Goal: Find specific page/section: Find specific page/section

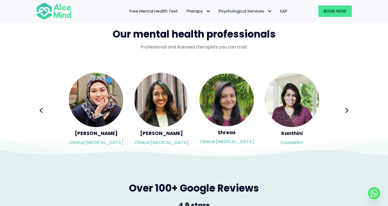
scroll to position [875, 0]
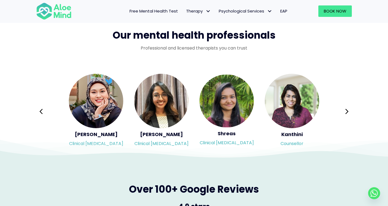
click at [234, 36] on span "Our mental health professionals" at bounding box center [194, 35] width 163 height 14
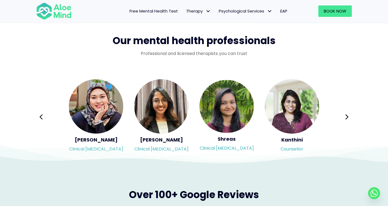
scroll to position [870, 0]
click at [344, 113] on button "Next" at bounding box center [346, 117] width 13 height 13
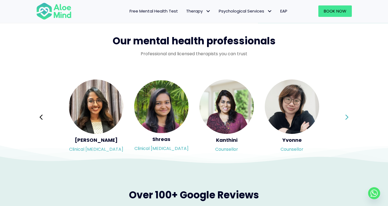
click at [344, 113] on button "Next" at bounding box center [346, 117] width 13 height 13
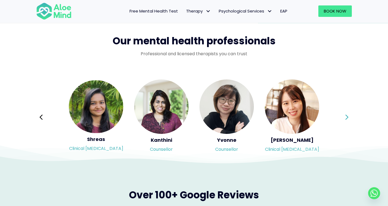
click at [344, 113] on button "Next" at bounding box center [346, 117] width 13 height 13
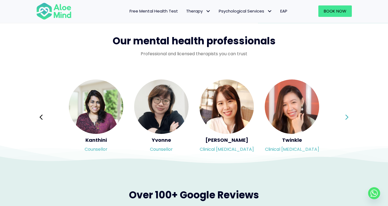
click at [344, 113] on button "Next" at bounding box center [346, 117] width 13 height 13
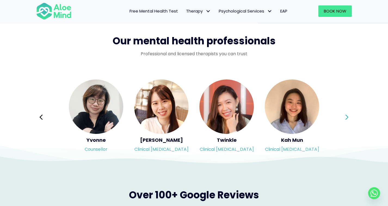
click at [344, 113] on button "Next" at bounding box center [346, 117] width 13 height 13
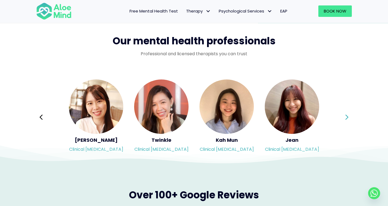
click at [344, 113] on button "Next" at bounding box center [346, 117] width 13 height 13
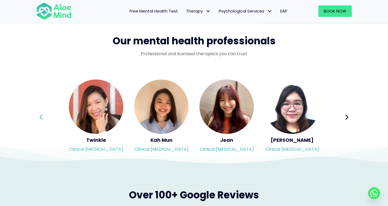
click at [41, 116] on icon at bounding box center [41, 117] width 4 height 10
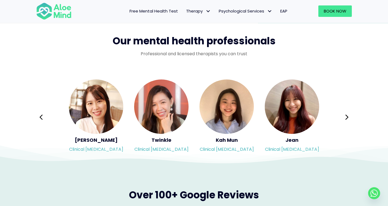
click at [158, 103] on img "Slide 9 of 3" at bounding box center [161, 106] width 54 height 54
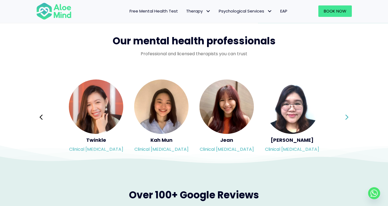
click at [346, 114] on icon at bounding box center [346, 116] width 3 height 5
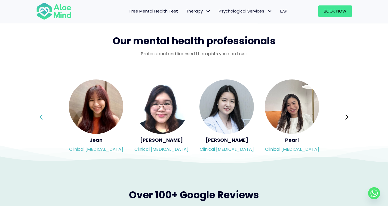
click at [41, 114] on icon at bounding box center [41, 117] width 4 height 10
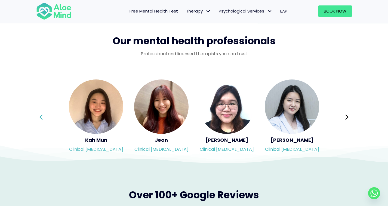
click at [41, 114] on icon at bounding box center [41, 117] width 4 height 10
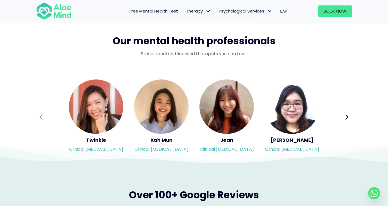
click at [41, 114] on icon at bounding box center [41, 117] width 4 height 10
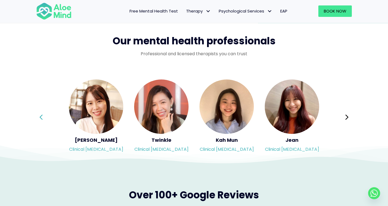
click at [41, 114] on icon at bounding box center [41, 117] width 4 height 10
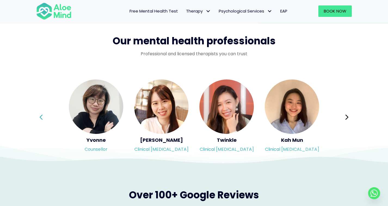
click at [41, 114] on icon at bounding box center [41, 117] width 4 height 10
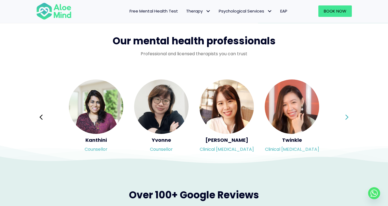
click at [346, 113] on icon at bounding box center [347, 117] width 4 height 10
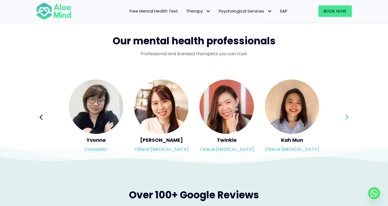
click at [346, 113] on icon at bounding box center [347, 117] width 4 height 10
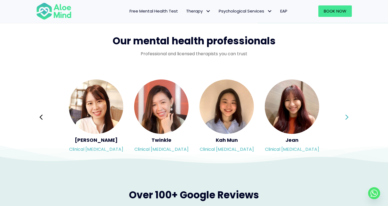
click at [346, 113] on icon at bounding box center [347, 117] width 4 height 10
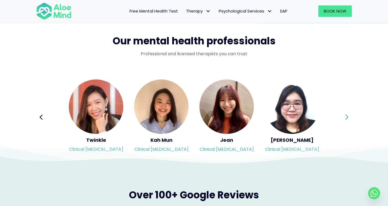
click at [346, 113] on icon at bounding box center [347, 117] width 4 height 10
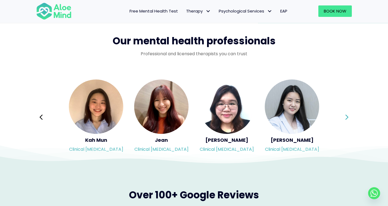
click at [346, 113] on icon at bounding box center [347, 117] width 4 height 10
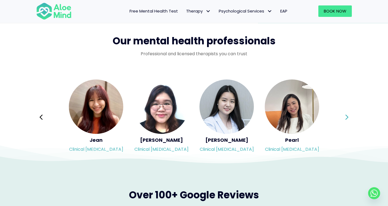
click at [346, 113] on icon at bounding box center [347, 117] width 4 height 10
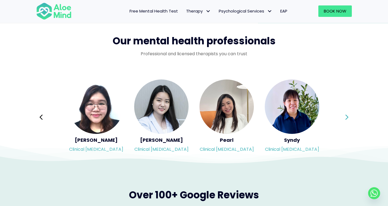
click at [346, 113] on icon at bounding box center [347, 117] width 4 height 10
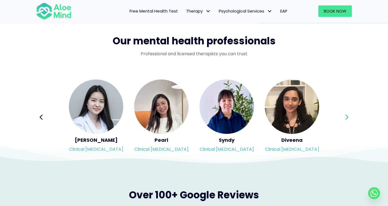
click at [346, 113] on icon at bounding box center [347, 117] width 4 height 10
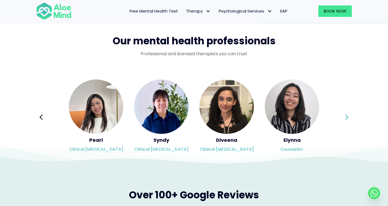
click at [346, 113] on icon at bounding box center [347, 117] width 4 height 10
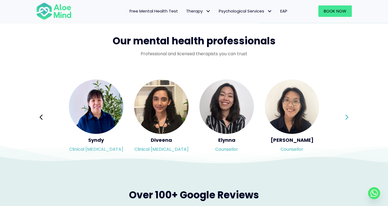
click at [346, 113] on icon at bounding box center [347, 117] width 4 height 10
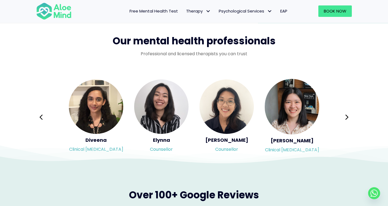
click at [165, 110] on img "Slide 17 of 3" at bounding box center [161, 106] width 54 height 54
click at [341, 116] on button "Next" at bounding box center [346, 117] width 13 height 13
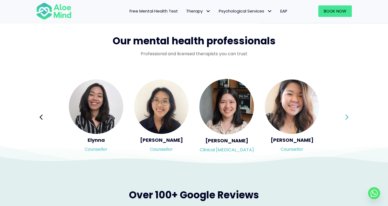
click at [341, 116] on button "Next" at bounding box center [346, 117] width 13 height 13
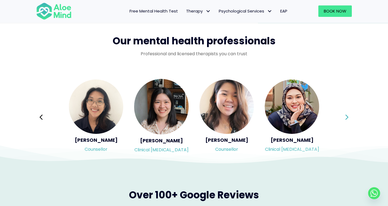
click at [341, 116] on button "Next" at bounding box center [346, 117] width 13 height 13
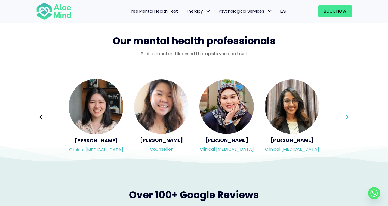
click at [341, 116] on button "Next" at bounding box center [346, 117] width 13 height 13
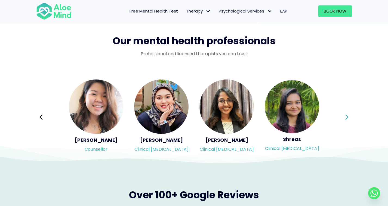
click at [341, 116] on div "Syndy Clinical psychologist Diveena Clinical psychologist Elynna Counsellor Eme…" at bounding box center [193, 117] width 315 height 77
click at [341, 116] on button "Next" at bounding box center [346, 117] width 13 height 13
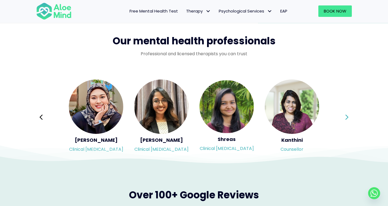
click at [341, 116] on div "Syndy Clinical psychologist Diveena Clinical psychologist Elynna Counsellor Eme…" at bounding box center [193, 117] width 315 height 77
click at [341, 116] on button "Next" at bounding box center [346, 117] width 13 height 13
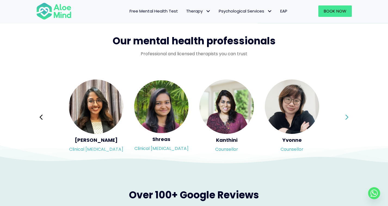
click at [341, 116] on div "Syndy Clinical psychologist Diveena Clinical psychologist Elynna Counsellor Eme…" at bounding box center [193, 117] width 315 height 77
click at [341, 116] on button "Next" at bounding box center [346, 117] width 13 height 13
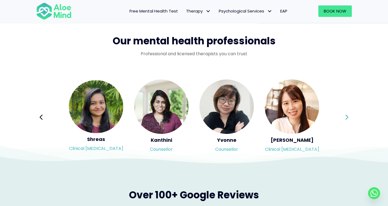
click at [341, 116] on div "Syndy Clinical psychologist Diveena Clinical psychologist Elynna Counsellor Eme…" at bounding box center [193, 117] width 315 height 77
click at [341, 116] on button "Next" at bounding box center [346, 117] width 13 height 13
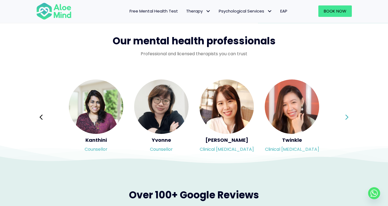
click at [341, 116] on div "Syndy Clinical psychologist Diveena Clinical psychologist Elynna Counsellor Eme…" at bounding box center [193, 117] width 315 height 77
click at [341, 116] on button "Next" at bounding box center [346, 117] width 13 height 13
click at [341, 116] on div "Syndy Clinical psychologist Diveena Clinical psychologist Elynna Counsellor Eme…" at bounding box center [193, 117] width 315 height 77
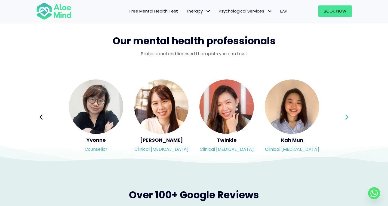
click at [341, 116] on div "Syndy Clinical psychologist Diveena Clinical psychologist Elynna Counsellor Eme…" at bounding box center [193, 117] width 315 height 77
click at [341, 116] on button "Next" at bounding box center [346, 117] width 13 height 13
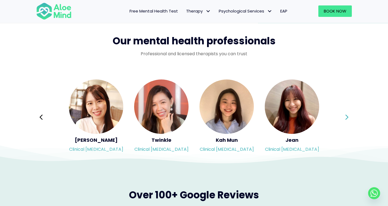
click at [341, 116] on div "Syndy Clinical psychologist Diveena Clinical psychologist Elynna Counsellor Eme…" at bounding box center [193, 117] width 315 height 77
click at [341, 116] on button "Next" at bounding box center [346, 117] width 13 height 13
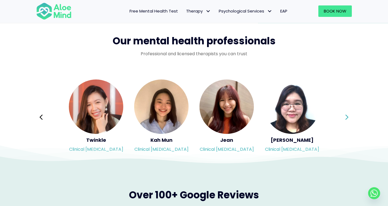
click at [341, 116] on div "Syndy Clinical psychologist Diveena Clinical psychologist Elynna Counsellor Eme…" at bounding box center [193, 117] width 315 height 77
click at [341, 116] on button "Next" at bounding box center [346, 117] width 13 height 13
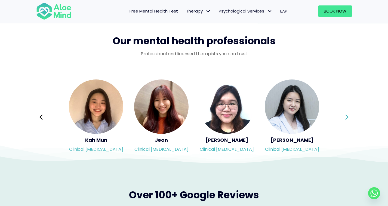
click at [341, 116] on div "Syndy Clinical psychologist Diveena Clinical psychologist Elynna Counsellor Eme…" at bounding box center [193, 117] width 315 height 77
click at [341, 116] on button "Next" at bounding box center [346, 117] width 13 height 13
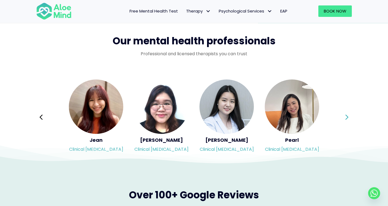
click at [341, 116] on div "Syndy Clinical psychologist Diveena Clinical psychologist Elynna Counsellor Eme…" at bounding box center [193, 117] width 315 height 77
click at [341, 116] on button "Next" at bounding box center [346, 117] width 13 height 13
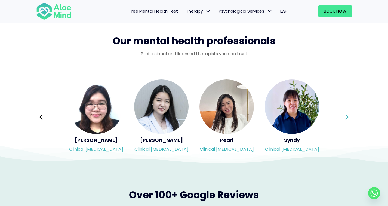
click at [341, 116] on div "Syndy Clinical psychologist Diveena Clinical psychologist Elynna Counsellor Eme…" at bounding box center [193, 117] width 315 height 77
click at [341, 116] on button "Next" at bounding box center [346, 117] width 13 height 13
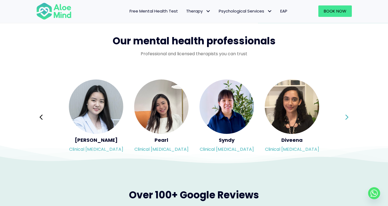
click at [341, 116] on div "Syndy Clinical psychologist Diveena Clinical psychologist Elynna Counsellor Eme…" at bounding box center [193, 117] width 315 height 77
click at [341, 116] on button "Next" at bounding box center [346, 117] width 13 height 13
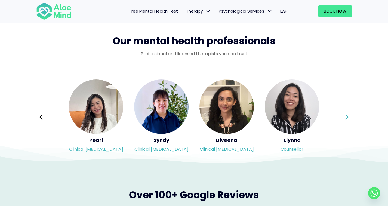
click at [341, 116] on div "Syndy Clinical psychologist Diveena Clinical psychologist Elynna Counsellor Eme…" at bounding box center [193, 117] width 315 height 77
click at [341, 116] on button "Next" at bounding box center [346, 117] width 13 height 13
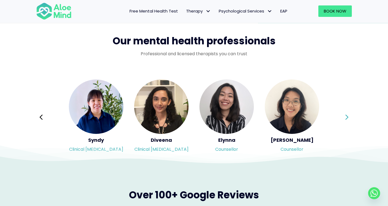
click at [341, 116] on div "Syndy Clinical psychologist Diveena Clinical psychologist Elynna Counsellor Eme…" at bounding box center [193, 117] width 315 height 77
click at [341, 116] on button "Next" at bounding box center [346, 117] width 13 height 13
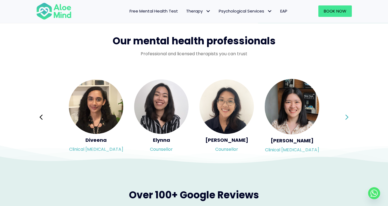
click at [341, 116] on div "Syndy Clinical psychologist Diveena Clinical psychologist Elynna Counsellor Eme…" at bounding box center [193, 117] width 315 height 77
click at [341, 116] on button "Next" at bounding box center [346, 117] width 13 height 13
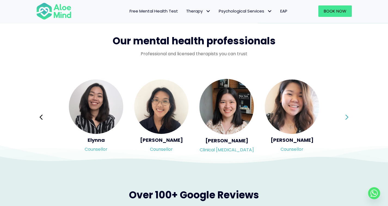
click at [341, 116] on div "Syndy Clinical psychologist Diveena Clinical psychologist Elynna Counsellor Eme…" at bounding box center [193, 117] width 315 height 77
click at [341, 116] on button "Next" at bounding box center [346, 117] width 13 height 13
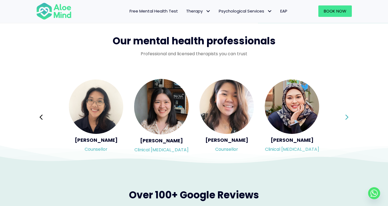
click at [341, 116] on div "Syndy Clinical psychologist Diveena Clinical psychologist Elynna Counsellor Eme…" at bounding box center [193, 117] width 315 height 77
click at [341, 116] on button "Next" at bounding box center [346, 117] width 13 height 13
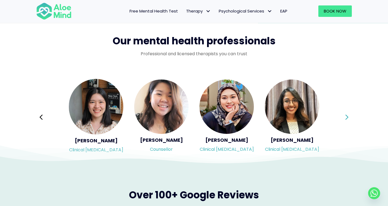
click at [341, 116] on div "Syndy Clinical psychologist Diveena Clinical psychologist Elynna Counsellor Eme…" at bounding box center [193, 117] width 315 height 77
click at [341, 116] on button "Next" at bounding box center [346, 117] width 13 height 13
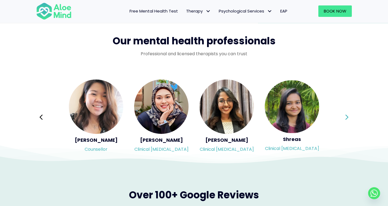
click at [341, 116] on div "Syndy Clinical psychologist Diveena Clinical psychologist Elynna Counsellor Eme…" at bounding box center [193, 117] width 315 height 77
click at [341, 116] on button "Next" at bounding box center [346, 117] width 13 height 13
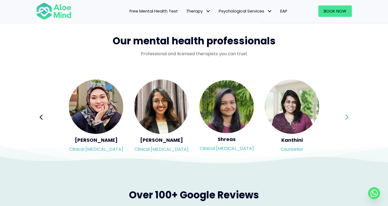
click at [341, 116] on div "Syndy Clinical psychologist Diveena Clinical psychologist Elynna Counsellor Eme…" at bounding box center [193, 117] width 315 height 77
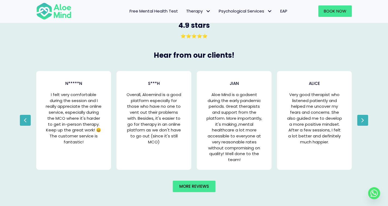
scroll to position [1092, 0]
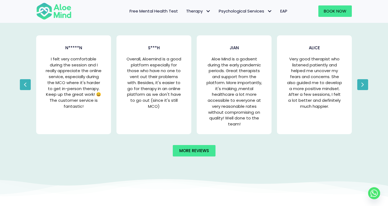
click at [365, 82] on button "Next" at bounding box center [362, 84] width 11 height 11
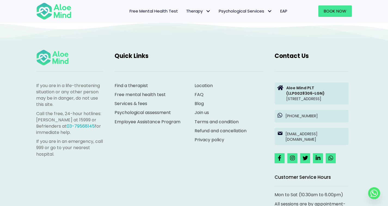
scroll to position [1487, 0]
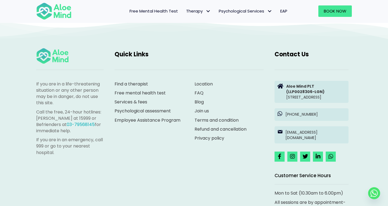
click at [201, 108] on link "Join us" at bounding box center [201, 111] width 14 height 6
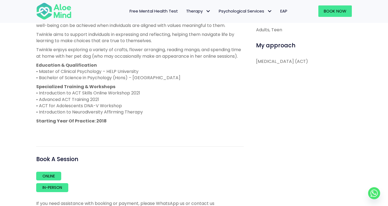
scroll to position [301, 0]
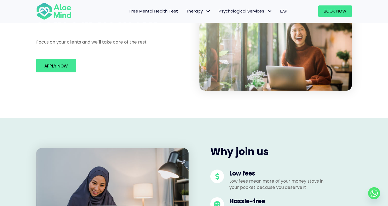
scroll to position [60, 0]
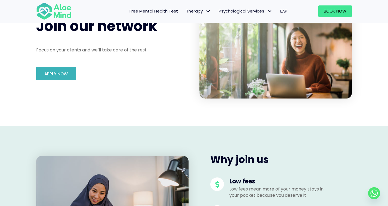
click at [69, 72] on link "Apply Now" at bounding box center [56, 73] width 40 height 13
